Goal: Check status: Check status

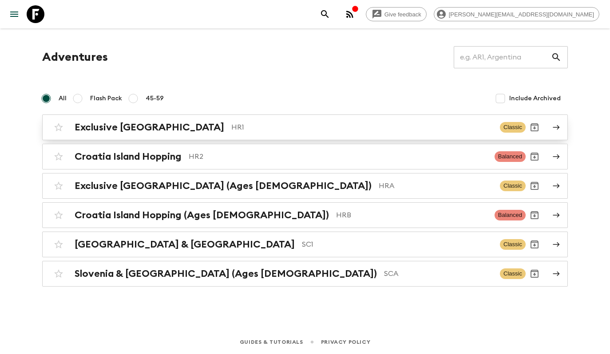
click at [231, 129] on p "HR1" at bounding box center [362, 127] width 262 height 11
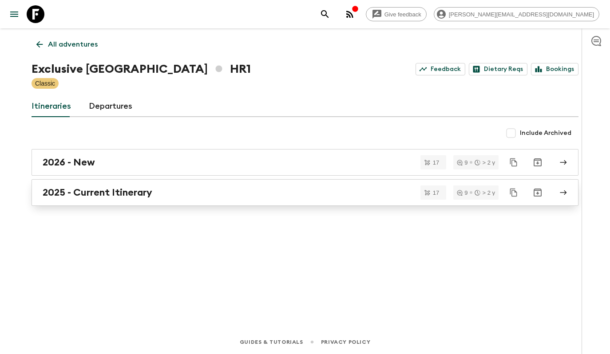
click at [182, 200] on link "2025 - Current Itinerary" at bounding box center [305, 192] width 547 height 27
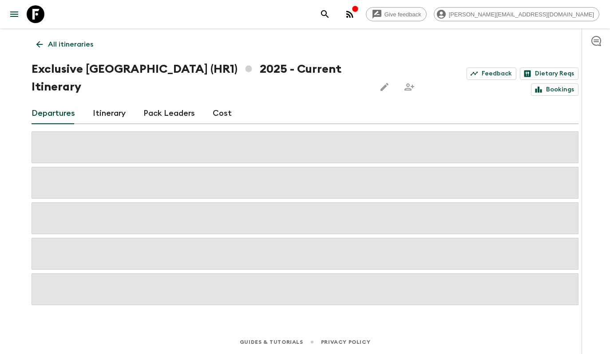
click at [259, 72] on h1 "Exclusive [GEOGRAPHIC_DATA] (HR1) 2025 - Current Itinerary" at bounding box center [200, 78] width 337 height 36
click at [275, 75] on h1 "Exclusive [GEOGRAPHIC_DATA] (HR1) 2025 - Current Itinerary" at bounding box center [200, 78] width 337 height 36
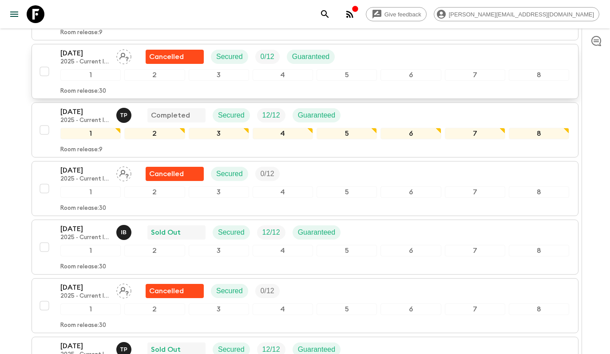
scroll to position [410, 0]
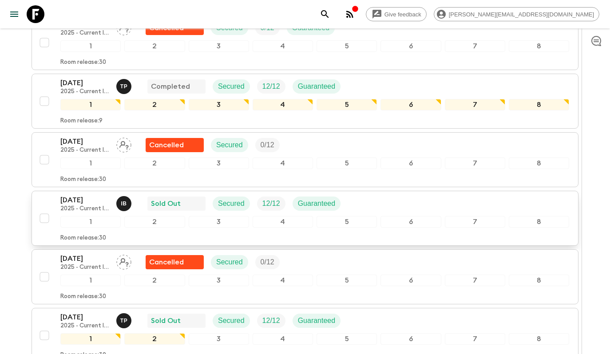
click at [378, 191] on button "[DATE] 2025 - Current Itinerary I B Sold Out Secured 12 / 12 Guaranteed 1 2 3 4…" at bounding box center [305, 218] width 547 height 55
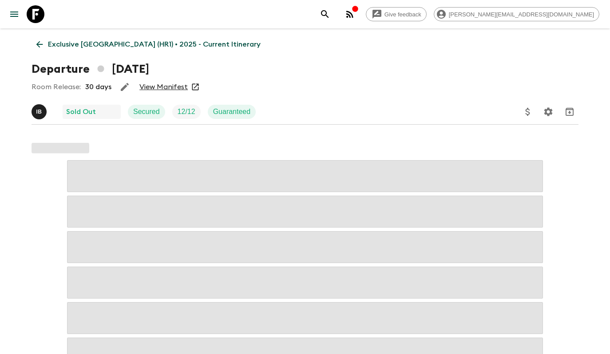
click at [169, 85] on link "View Manifest" at bounding box center [163, 87] width 48 height 9
